Goal: Obtain resource: Obtain resource

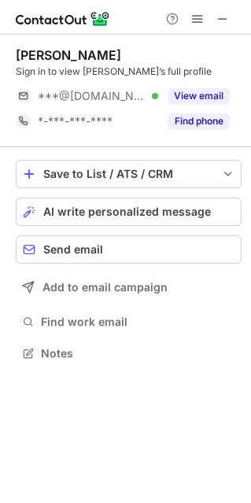
scroll to position [8, 8]
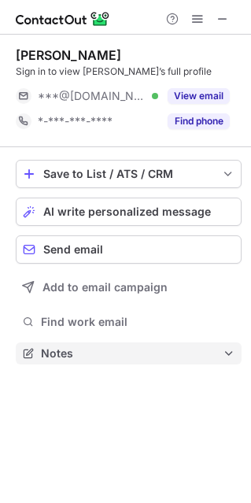
click at [40, 348] on button "Notes" at bounding box center [129, 353] width 226 height 22
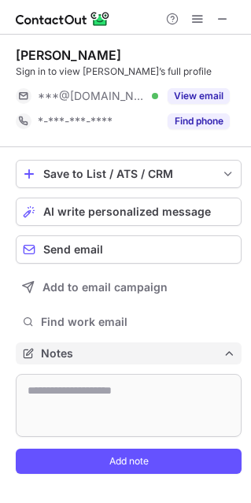
scroll to position [461, 251]
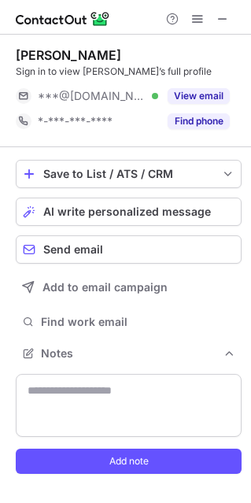
click at [39, 335] on div "Save to List / ATS / CRM List Select Lever Connect Greenhouse Connect Salesforc…" at bounding box center [129, 321] width 226 height 348
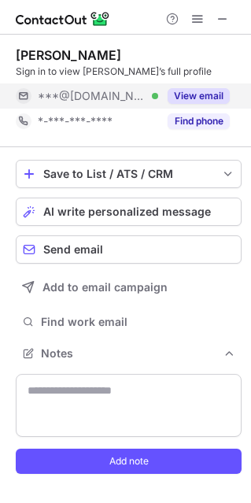
click at [180, 94] on button "View email" at bounding box center [199, 96] width 62 height 16
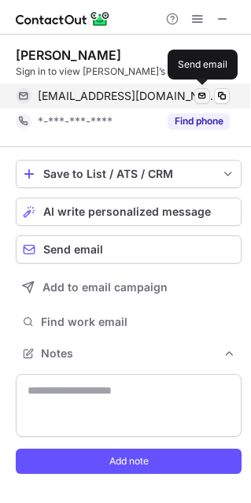
click at [208, 96] on button at bounding box center [202, 96] width 16 height 16
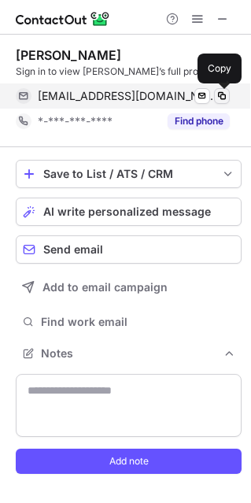
click at [218, 92] on span at bounding box center [222, 96] width 13 height 13
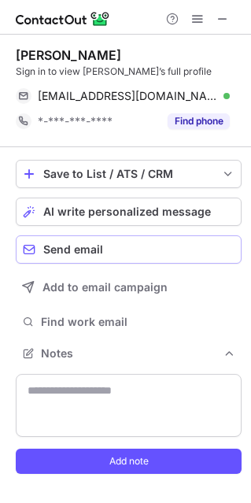
click at [105, 244] on div "Send email" at bounding box center [138, 249] width 191 height 13
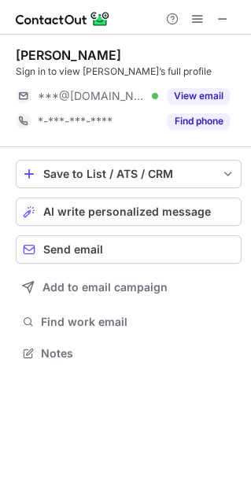
scroll to position [341, 251]
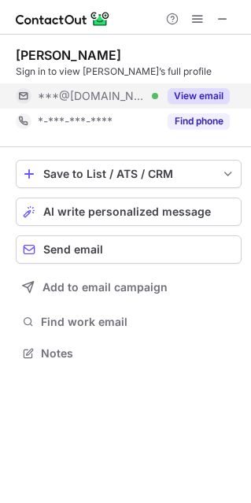
click at [211, 94] on button "View email" at bounding box center [199, 96] width 62 height 16
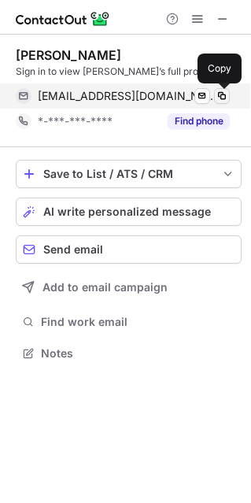
click at [224, 90] on span at bounding box center [222, 96] width 13 height 13
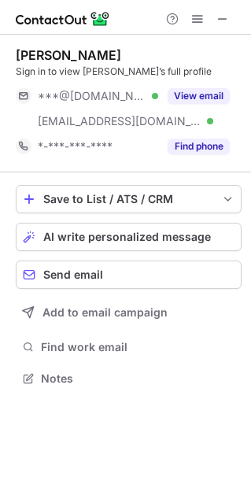
scroll to position [367, 251]
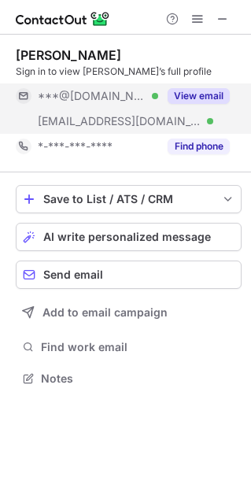
click at [194, 92] on button "View email" at bounding box center [199, 96] width 62 height 16
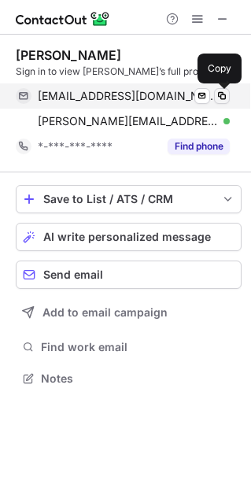
click at [225, 94] on span at bounding box center [222, 96] width 13 height 13
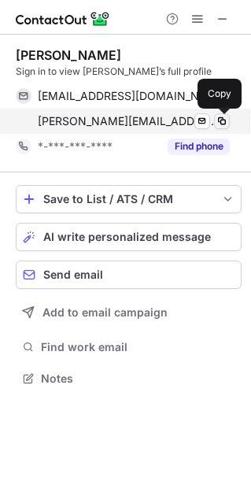
click at [221, 116] on span at bounding box center [222, 121] width 13 height 13
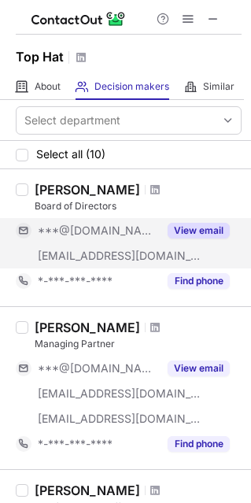
click at [208, 223] on button "View email" at bounding box center [199, 231] width 62 height 16
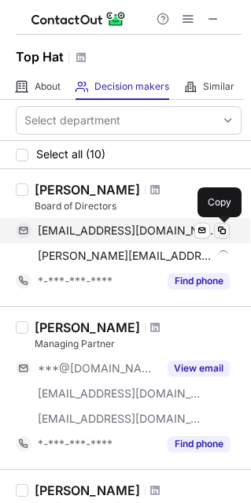
click at [226, 227] on span at bounding box center [222, 230] width 13 height 13
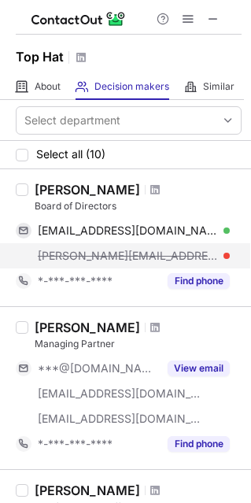
click at [223, 255] on div at bounding box center [226, 255] width 6 height 6
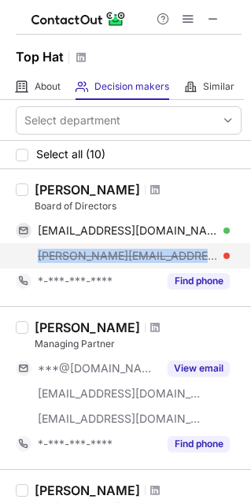
drag, startPoint x: 195, startPoint y: 255, endPoint x: 41, endPoint y: 259, distance: 154.2
click at [41, 259] on div "kristen@tophatmonocle.com" at bounding box center [134, 256] width 192 height 14
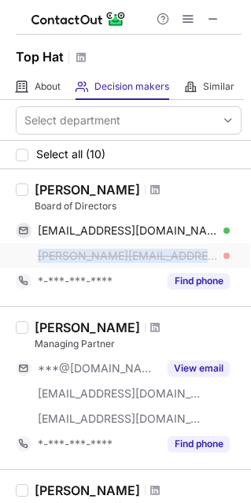
copy div "kristen@tophatmonocle.com"
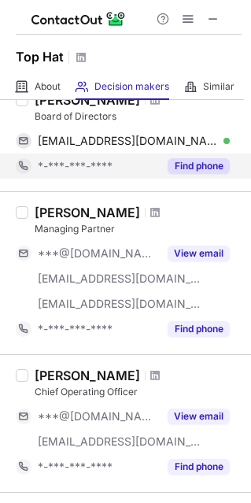
scroll to position [94, 0]
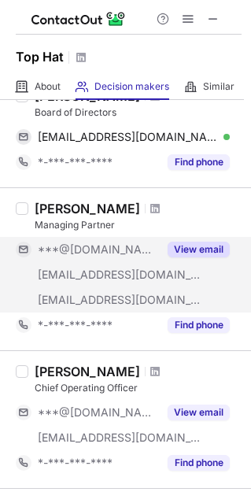
click at [207, 255] on button "View email" at bounding box center [199, 249] width 62 height 16
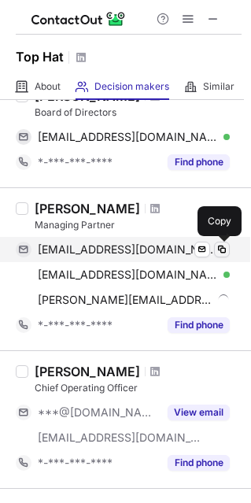
click at [220, 252] on span at bounding box center [222, 249] width 13 height 13
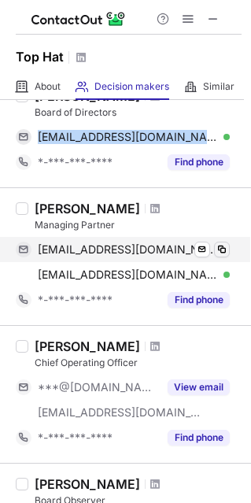
click at [221, 252] on span at bounding box center [222, 249] width 13 height 13
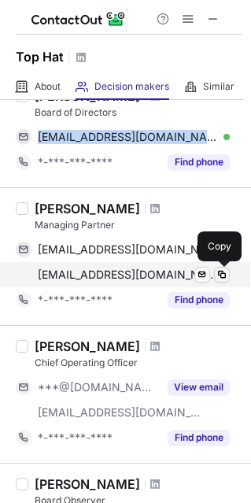
click at [224, 278] on span at bounding box center [222, 274] width 13 height 13
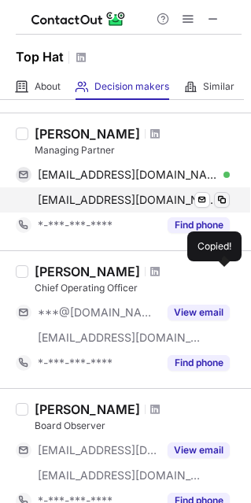
scroll to position [182, 0]
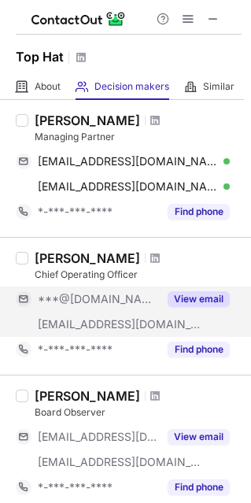
click at [209, 296] on button "View email" at bounding box center [199, 299] width 62 height 16
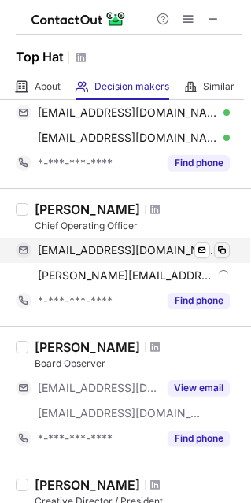
scroll to position [232, 0]
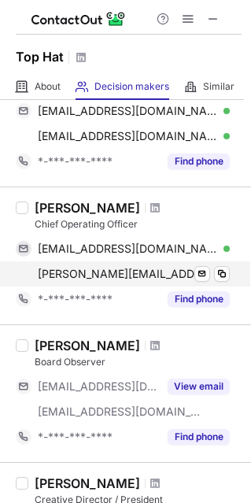
click at [219, 263] on div "larry@tophatmonocle.com Send email Copy" at bounding box center [123, 273] width 214 height 25
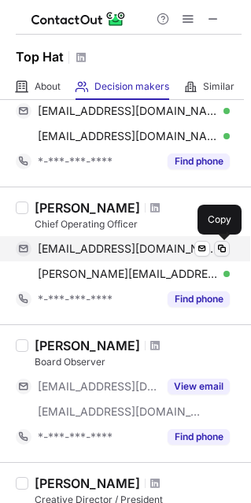
click at [219, 245] on span at bounding box center [222, 248] width 13 height 13
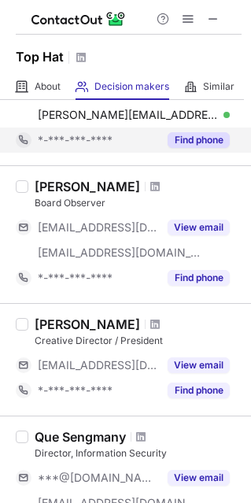
scroll to position [406, 0]
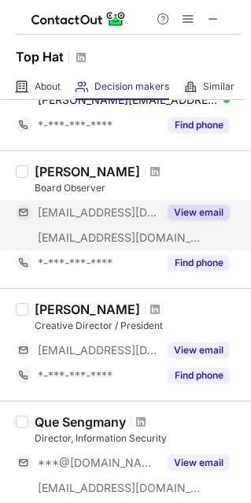
click at [190, 211] on button "View email" at bounding box center [199, 213] width 62 height 16
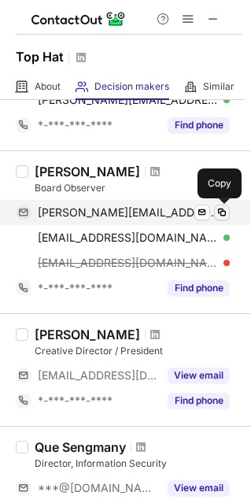
click at [218, 210] on span at bounding box center [222, 212] width 13 height 13
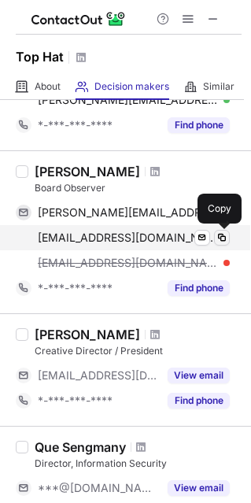
click at [222, 234] on span at bounding box center [222, 237] width 13 height 13
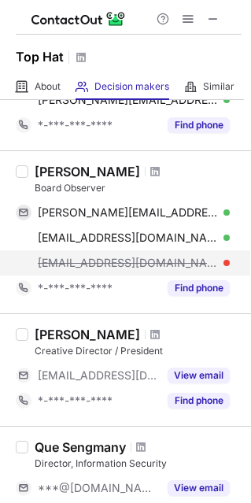
click at [133, 257] on span "santi@tophatmonocle.com" at bounding box center [128, 263] width 180 height 14
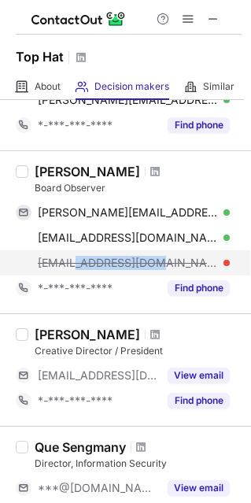
click at [133, 257] on span "santi@tophatmonocle.com" at bounding box center [128, 263] width 180 height 14
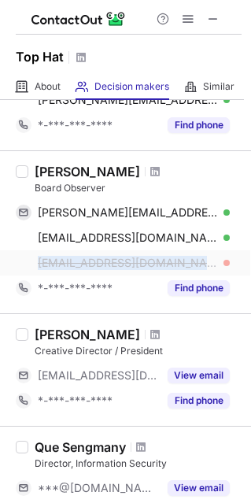
copy span "santi@tophatmonocle.com"
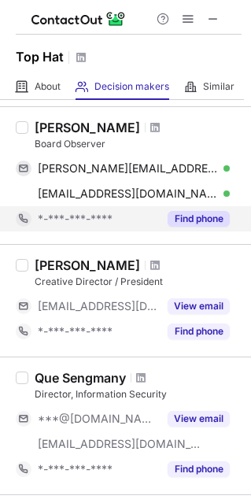
scroll to position [452, 0]
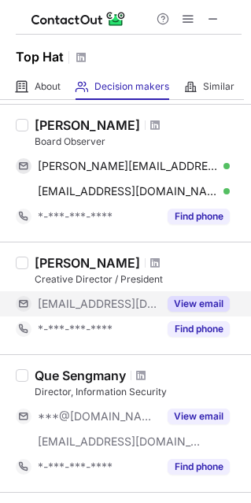
click at [193, 300] on button "View email" at bounding box center [199, 304] width 62 height 16
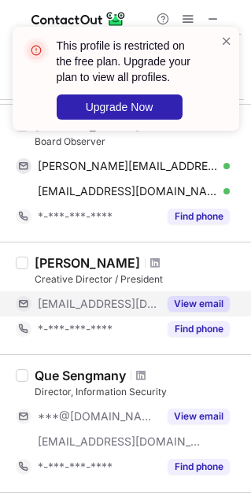
click at [193, 301] on button "View email" at bounding box center [199, 304] width 62 height 16
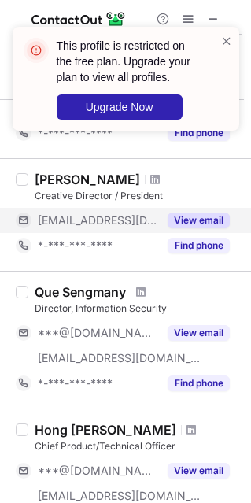
scroll to position [558, 0]
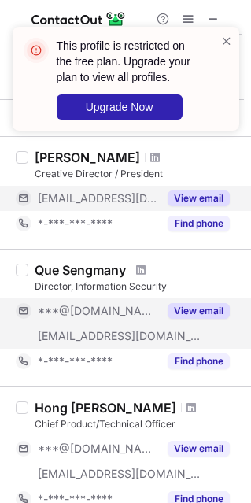
click at [191, 308] on button "View email" at bounding box center [199, 311] width 62 height 16
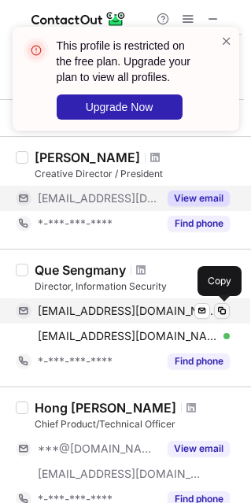
click at [215, 307] on button at bounding box center [222, 311] width 16 height 16
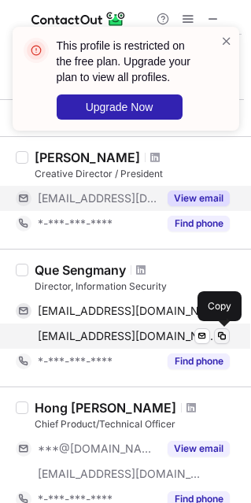
click at [218, 330] on span at bounding box center [222, 336] width 13 height 13
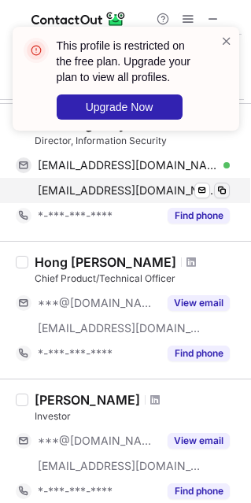
scroll to position [704, 0]
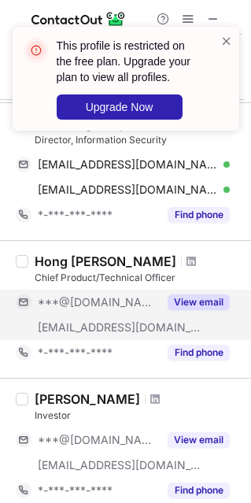
click at [213, 295] on button "View email" at bounding box center [199, 302] width 62 height 16
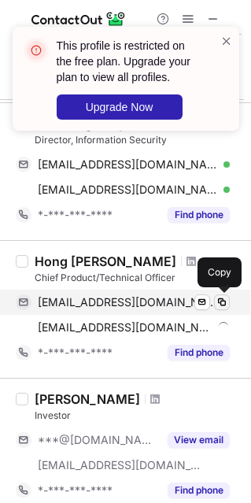
click at [227, 297] on span at bounding box center [222, 302] width 13 height 13
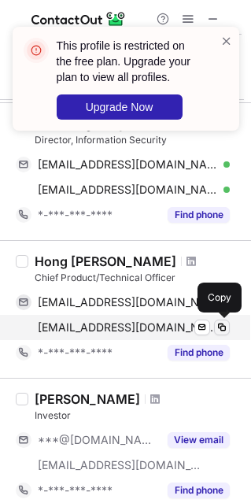
click at [225, 329] on span at bounding box center [222, 327] width 13 height 13
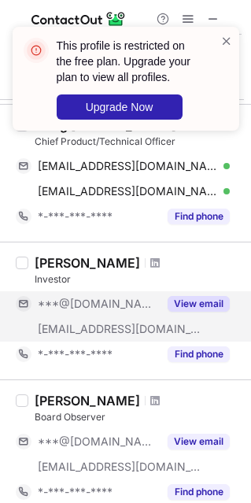
scroll to position [844, 0]
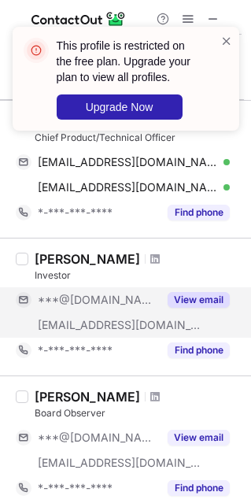
click at [182, 297] on button "View email" at bounding box center [199, 300] width 62 height 16
click at [190, 295] on button "View email" at bounding box center [199, 300] width 62 height 16
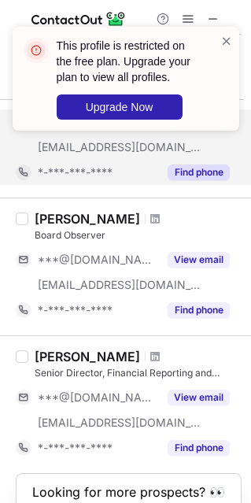
scroll to position [1024, 0]
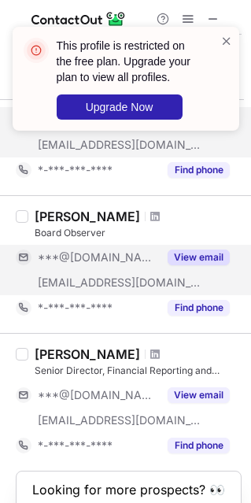
click at [190, 259] on button "View email" at bounding box center [199, 257] width 62 height 16
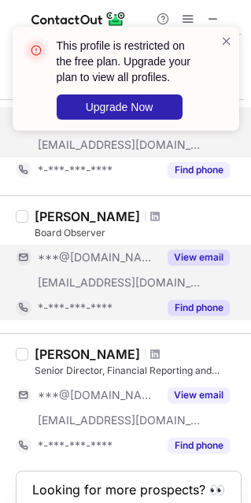
scroll to position [1108, 0]
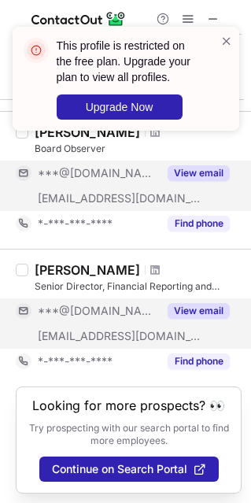
click at [201, 304] on button "View email" at bounding box center [199, 311] width 62 height 16
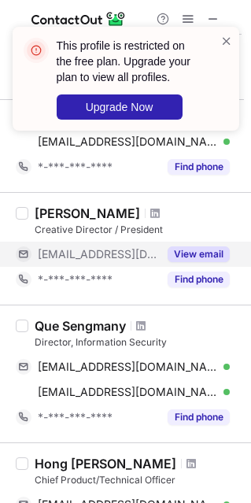
scroll to position [459, 0]
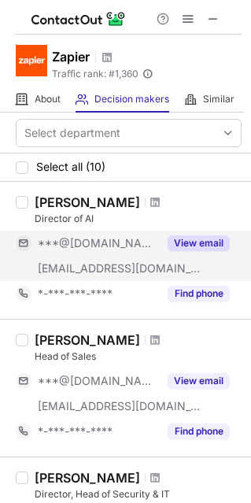
click at [196, 242] on button "View email" at bounding box center [199, 243] width 62 height 16
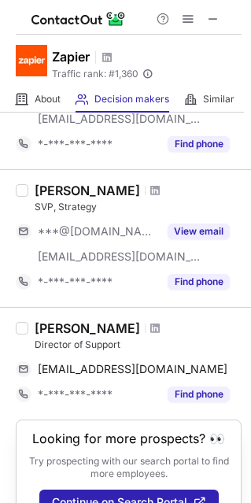
scroll to position [1171, 0]
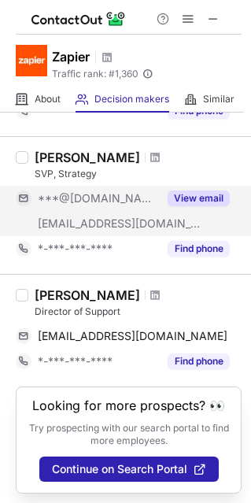
click at [189, 190] on button "View email" at bounding box center [199, 198] width 62 height 16
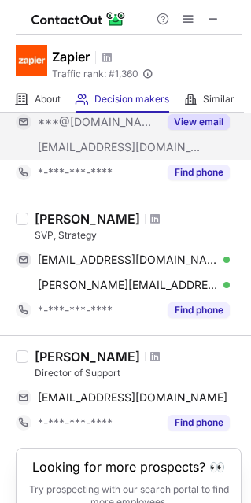
scroll to position [1085, 0]
click at [192, 116] on button "View email" at bounding box center [199, 122] width 62 height 16
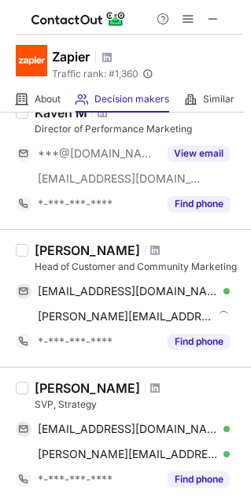
scroll to position [913, 0]
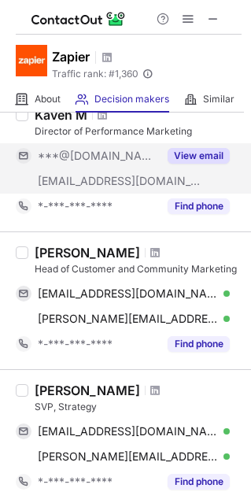
click at [187, 149] on button "View email" at bounding box center [199, 156] width 62 height 16
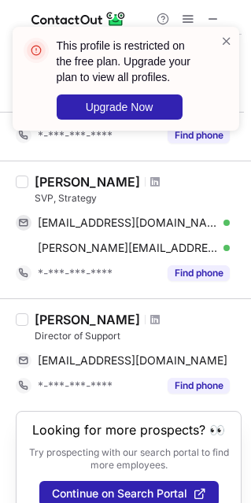
scroll to position [1146, 0]
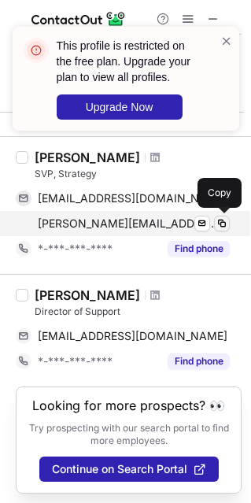
click at [219, 219] on span at bounding box center [222, 223] width 13 height 13
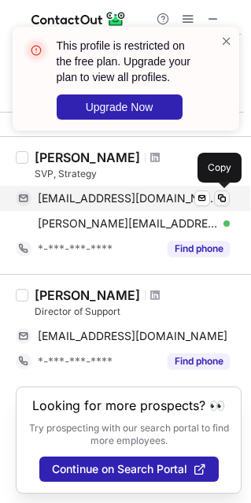
click at [216, 197] on span at bounding box center [222, 198] width 13 height 13
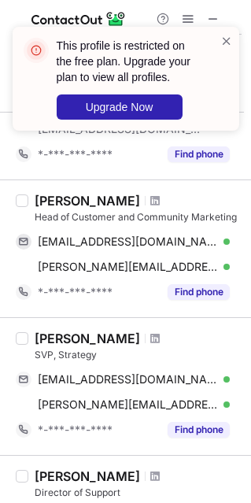
scroll to position [964, 0]
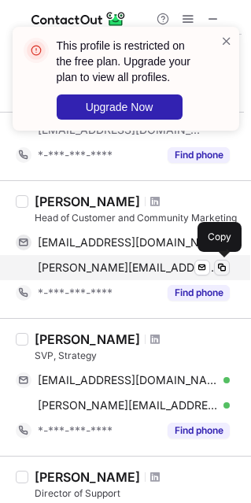
click at [215, 262] on button at bounding box center [222, 268] width 16 height 16
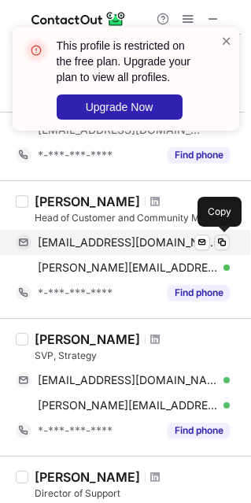
click at [219, 238] on span at bounding box center [222, 242] width 13 height 13
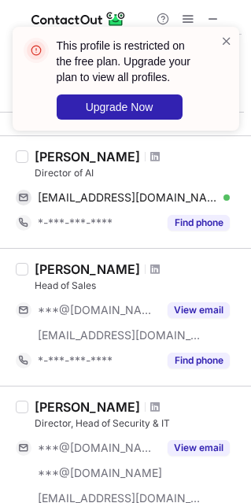
scroll to position [0, 0]
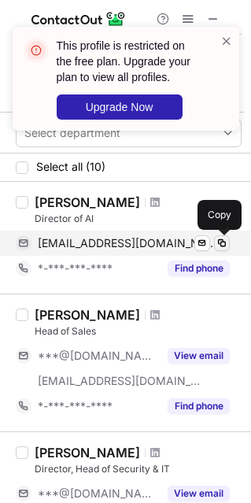
click at [228, 244] on button at bounding box center [222, 243] width 16 height 16
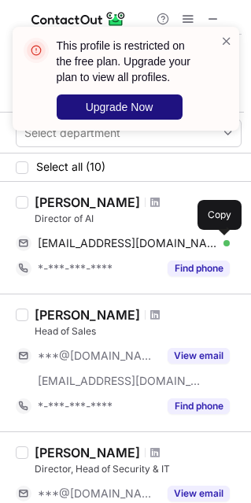
click at [105, 103] on span "Upgrade Now" at bounding box center [120, 107] width 68 height 13
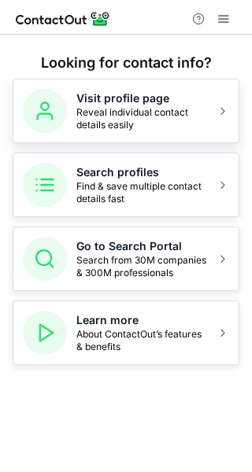
click at [173, 102] on h5 "Visit profile page" at bounding box center [141, 98] width 131 height 16
click at [158, 104] on h5 "Visit profile page" at bounding box center [141, 98] width 131 height 16
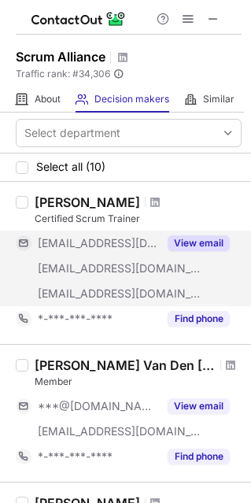
click at [183, 237] on button "View email" at bounding box center [199, 243] width 62 height 16
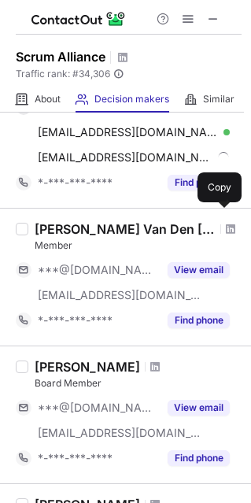
scroll to position [138, 0]
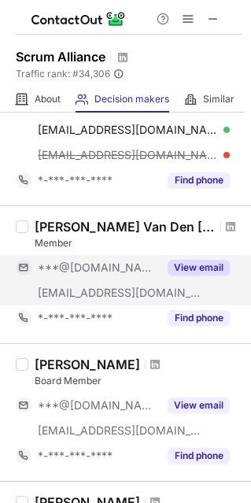
click at [193, 269] on button "View email" at bounding box center [199, 268] width 62 height 16
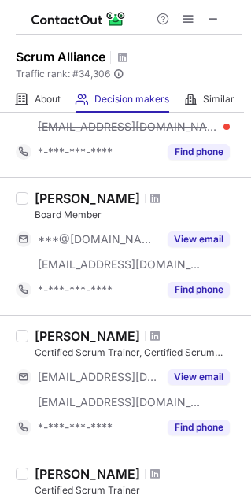
scroll to position [254, 0]
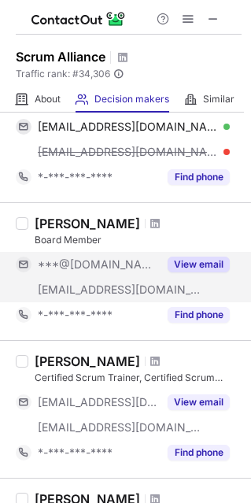
click at [196, 263] on button "View email" at bounding box center [199, 264] width 62 height 16
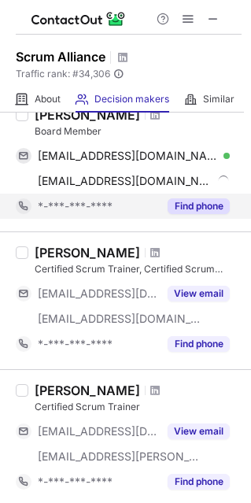
scroll to position [356, 0]
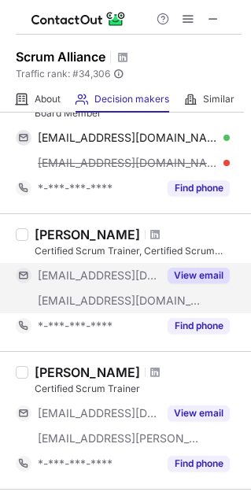
click at [197, 278] on button "View email" at bounding box center [199, 275] width 62 height 16
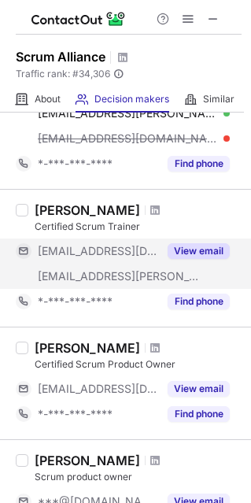
scroll to position [518, 0]
click at [197, 258] on div "View email" at bounding box center [194, 250] width 72 height 25
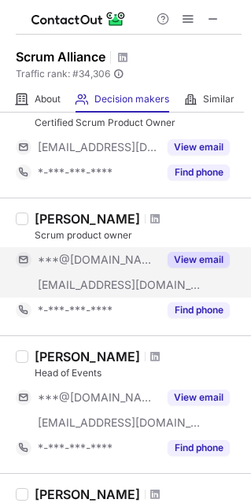
scroll to position [734, 0]
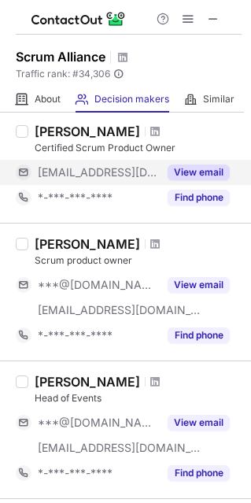
click at [190, 168] on button "View email" at bounding box center [199, 172] width 62 height 16
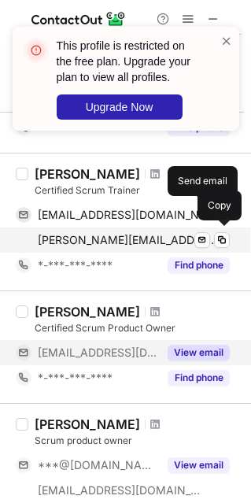
scroll to position [529, 0]
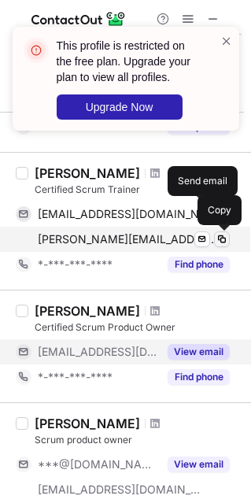
click at [226, 239] on span at bounding box center [222, 239] width 13 height 13
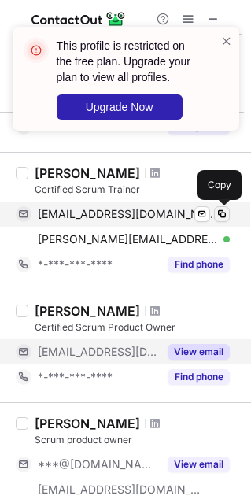
click at [219, 216] on span at bounding box center [222, 214] width 13 height 13
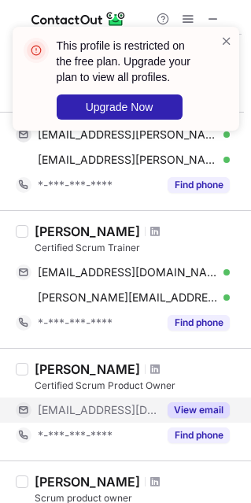
scroll to position [418, 0]
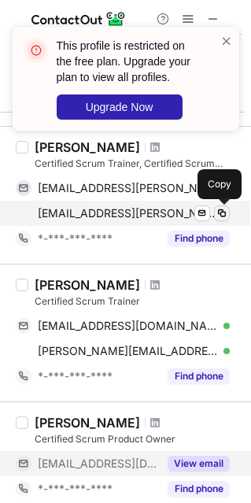
click at [216, 216] on span at bounding box center [222, 213] width 13 height 13
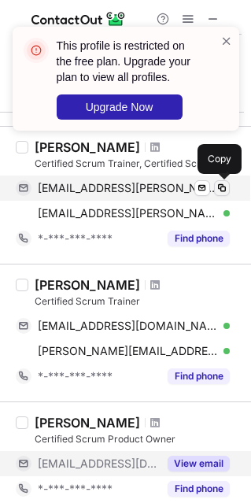
click at [216, 190] on span at bounding box center [222, 188] width 13 height 13
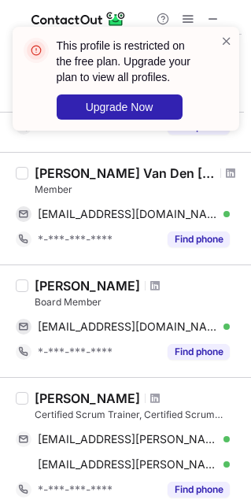
scroll to position [173, 0]
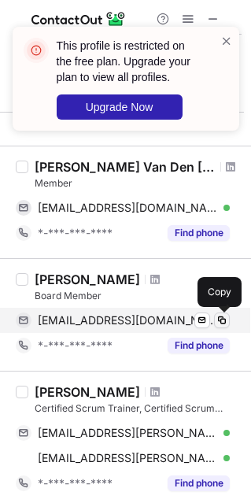
click at [223, 324] on span at bounding box center [222, 320] width 13 height 13
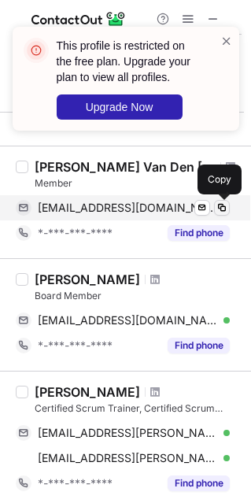
click at [221, 212] on span at bounding box center [222, 207] width 13 height 13
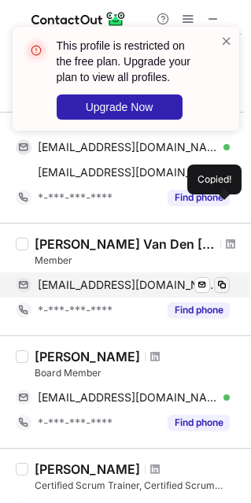
scroll to position [91, 0]
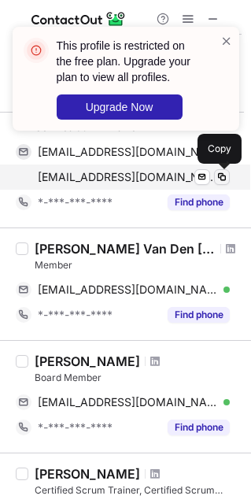
click at [222, 180] on span at bounding box center [222, 177] width 13 height 13
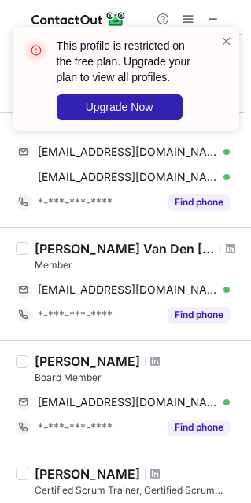
click at [226, 148] on div "This profile is restricted on the free plan. Upgrade your plan to view all prof…" at bounding box center [126, 85] width 252 height 148
click at [223, 39] on span at bounding box center [226, 41] width 13 height 16
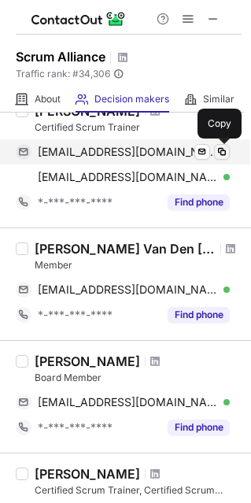
click at [223, 146] on span at bounding box center [222, 152] width 13 height 13
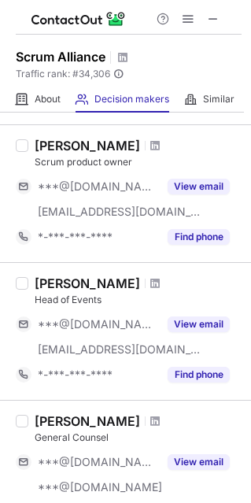
scroll to position [775, 0]
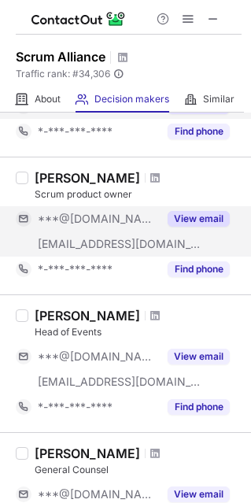
click at [195, 220] on button "View email" at bounding box center [199, 219] width 62 height 16
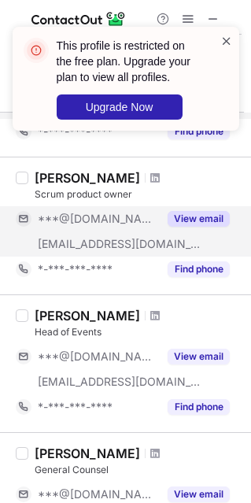
click at [227, 41] on span at bounding box center [226, 41] width 13 height 16
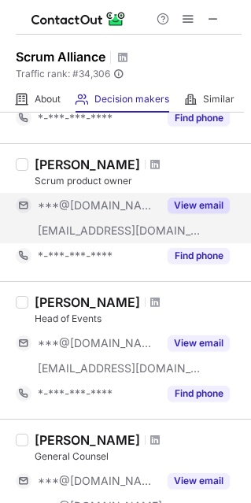
scroll to position [1096, 0]
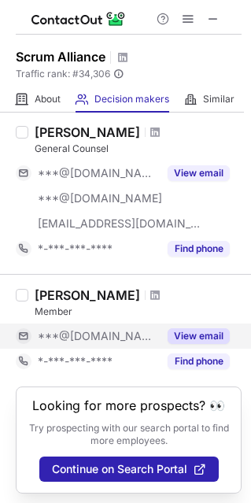
click at [205, 332] on button "View email" at bounding box center [199, 336] width 62 height 16
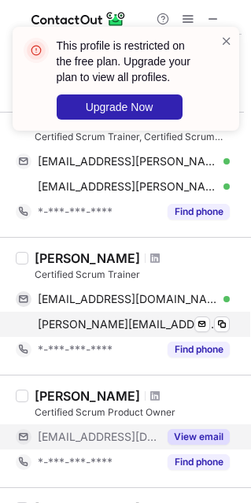
scroll to position [551, 0]
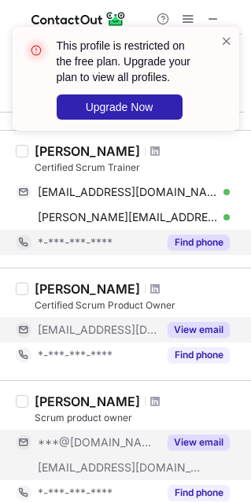
click at [186, 241] on button "Find phone" at bounding box center [199, 242] width 62 height 16
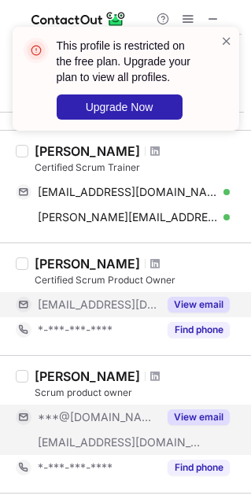
click at [178, 297] on button "View email" at bounding box center [199, 305] width 62 height 16
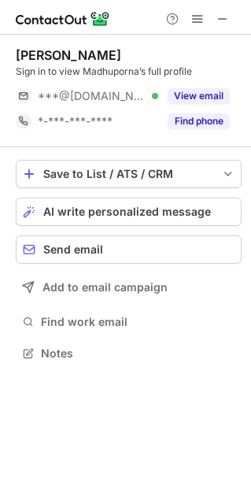
scroll to position [8, 8]
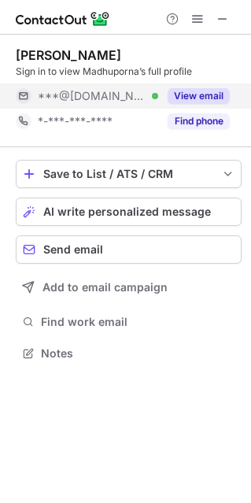
click at [201, 98] on button "View email" at bounding box center [199, 96] width 62 height 16
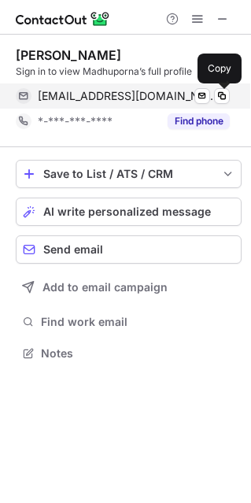
drag, startPoint x: 201, startPoint y: 98, endPoint x: 218, endPoint y: 87, distance: 20.5
click at [218, 87] on div "madhupornadg@gmail.com Verified Send email Copy" at bounding box center [123, 95] width 214 height 25
click at [218, 87] on div "madhupornadg@gmail.com Verified Send email Copied!" at bounding box center [123, 95] width 214 height 25
click at [219, 98] on span at bounding box center [222, 96] width 13 height 13
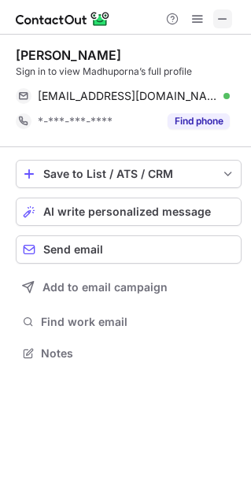
click at [219, 20] on span at bounding box center [222, 19] width 13 height 13
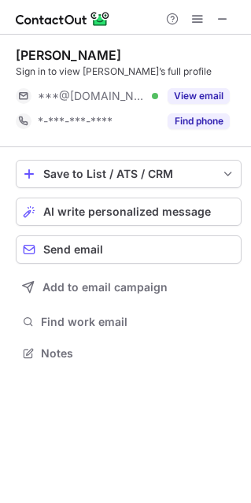
scroll to position [8, 8]
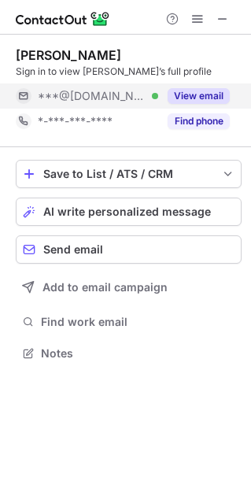
click at [198, 95] on button "View email" at bounding box center [199, 96] width 62 height 16
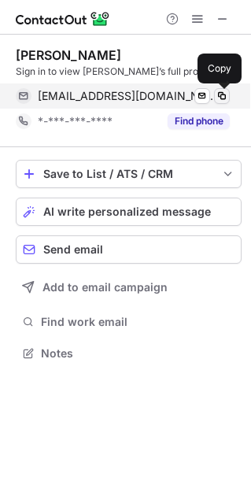
click at [221, 96] on span at bounding box center [222, 96] width 13 height 13
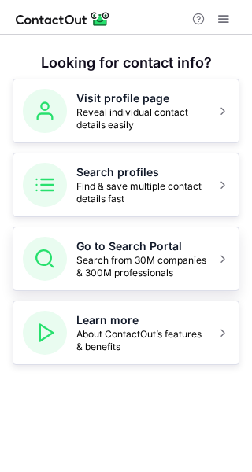
click at [151, 254] on span "Search from 30M companies & 300M professionals" at bounding box center [141, 266] width 131 height 25
click at [92, 120] on span "Reveal individual contact details easily" at bounding box center [141, 118] width 131 height 25
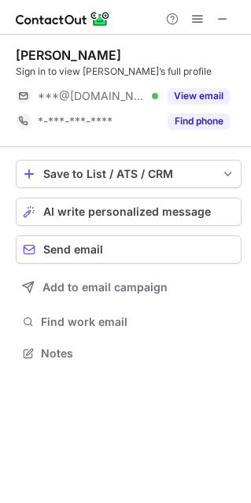
scroll to position [341, 251]
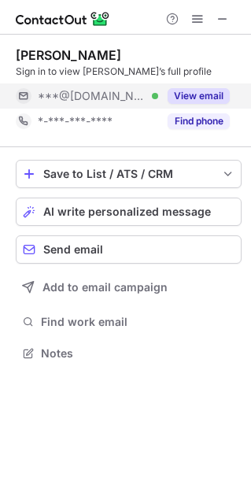
click at [181, 90] on button "View email" at bounding box center [199, 96] width 62 height 16
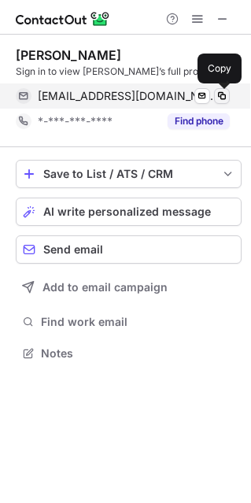
click at [216, 94] on span at bounding box center [222, 96] width 13 height 13
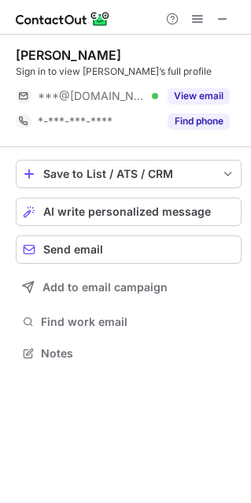
scroll to position [341, 251]
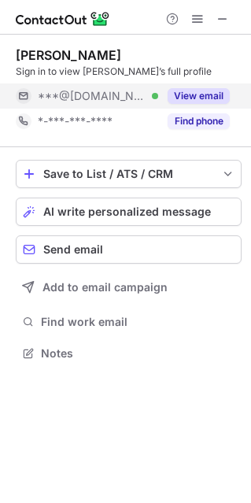
click at [182, 97] on button "View email" at bounding box center [199, 96] width 62 height 16
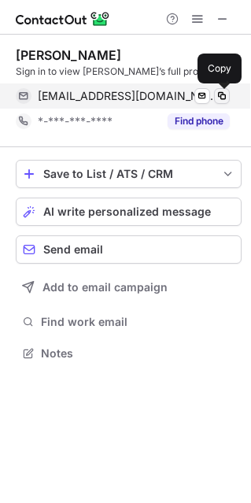
click at [217, 94] on span at bounding box center [222, 96] width 13 height 13
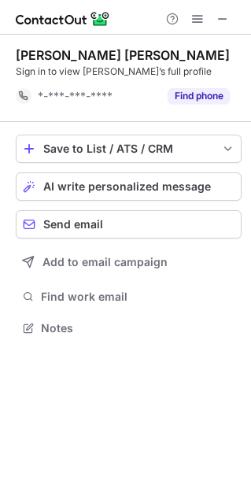
scroll to position [316, 251]
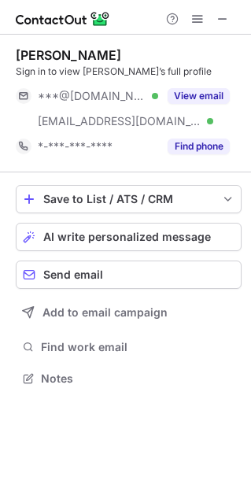
scroll to position [367, 251]
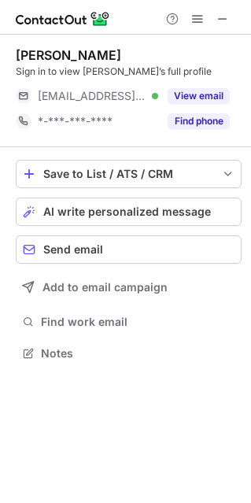
scroll to position [341, 251]
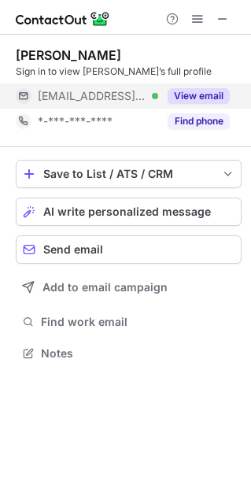
click at [191, 94] on button "View email" at bounding box center [199, 96] width 62 height 16
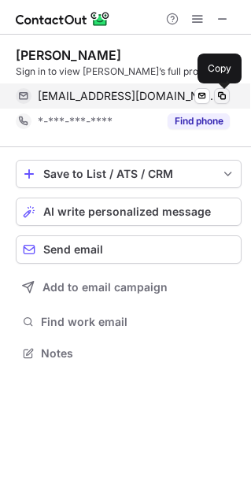
click at [216, 94] on span at bounding box center [222, 96] width 13 height 13
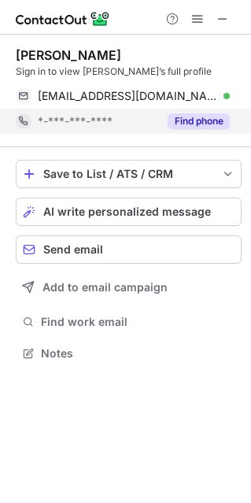
click at [31, 118] on div "*-***-***-****" at bounding box center [87, 121] width 142 height 25
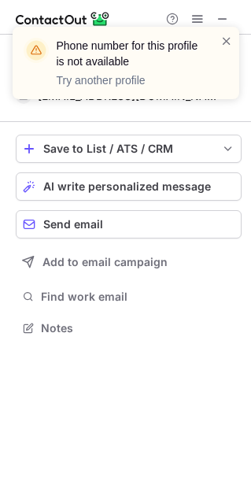
scroll to position [316, 251]
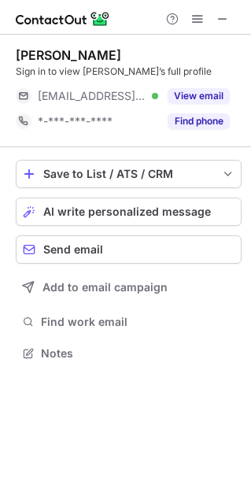
scroll to position [341, 251]
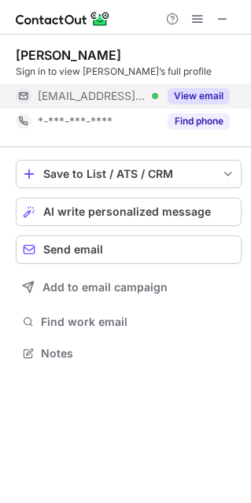
click at [201, 90] on button "View email" at bounding box center [199, 96] width 62 height 16
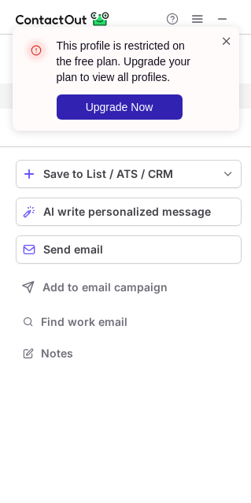
click at [227, 42] on span at bounding box center [226, 41] width 13 height 16
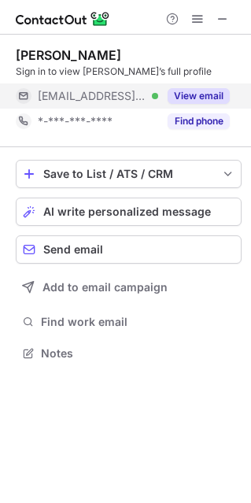
click at [131, 92] on div "[EMAIL_ADDRESS][DOMAIN_NAME] Verified" at bounding box center [98, 96] width 120 height 14
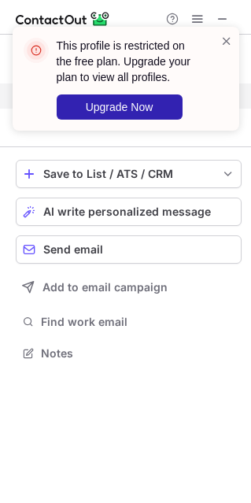
click at [131, 92] on div "This profile is restricted on the free plan. Upgrade your plan to view all prof…" at bounding box center [129, 79] width 145 height 82
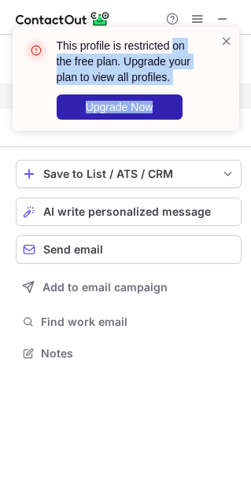
drag, startPoint x: 131, startPoint y: 93, endPoint x: 218, endPoint y: 37, distance: 103.0
click at [218, 37] on div "This profile is restricted on the free plan. Upgrade your plan to view all prof…" at bounding box center [119, 78] width 201 height 91
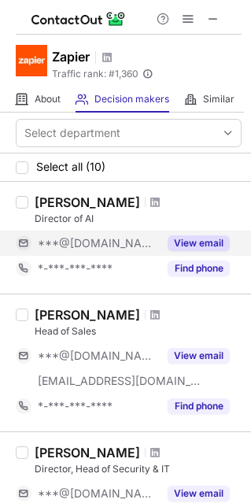
click at [189, 239] on button "View email" at bounding box center [199, 243] width 62 height 16
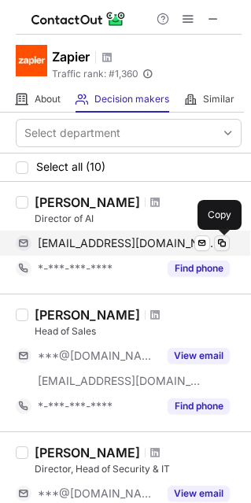
click at [216, 246] on span at bounding box center [222, 243] width 13 height 13
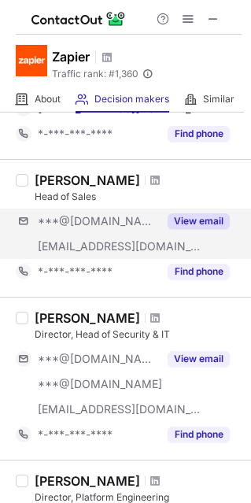
scroll to position [135, 0]
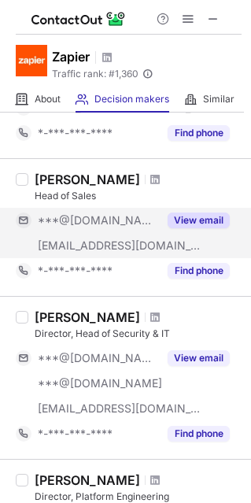
click at [185, 217] on button "View email" at bounding box center [199, 220] width 62 height 16
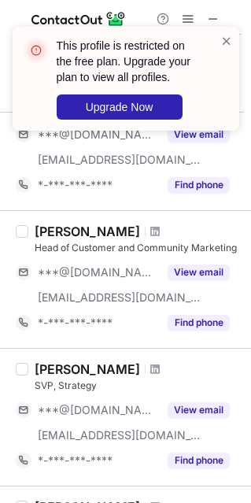
scroll to position [872, 0]
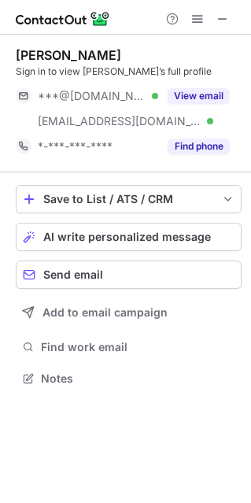
scroll to position [367, 251]
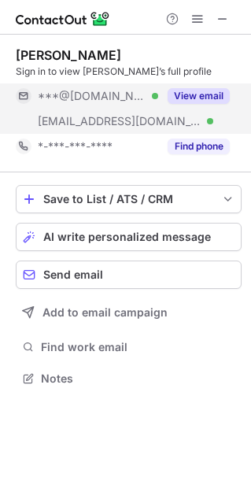
click at [205, 83] on div "View email" at bounding box center [194, 95] width 72 height 25
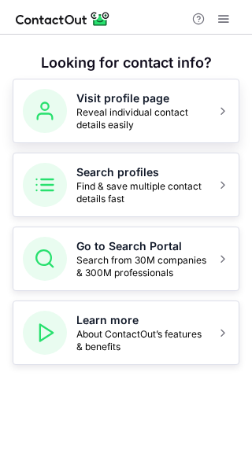
click at [163, 90] on h5 "Visit profile page" at bounding box center [141, 98] width 131 height 16
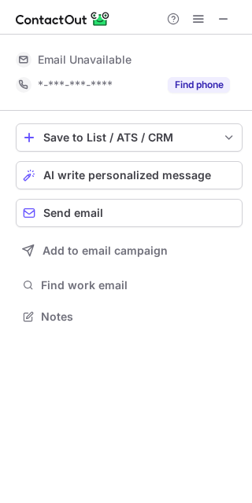
scroll to position [348, 252]
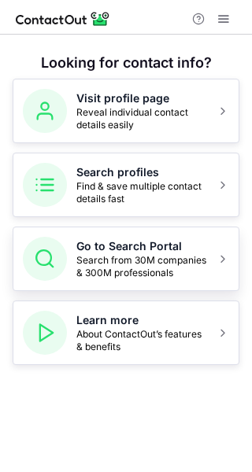
click at [97, 264] on span "Search from 30M companies & 300M professionals" at bounding box center [141, 266] width 131 height 25
